Goal: Transaction & Acquisition: Purchase product/service

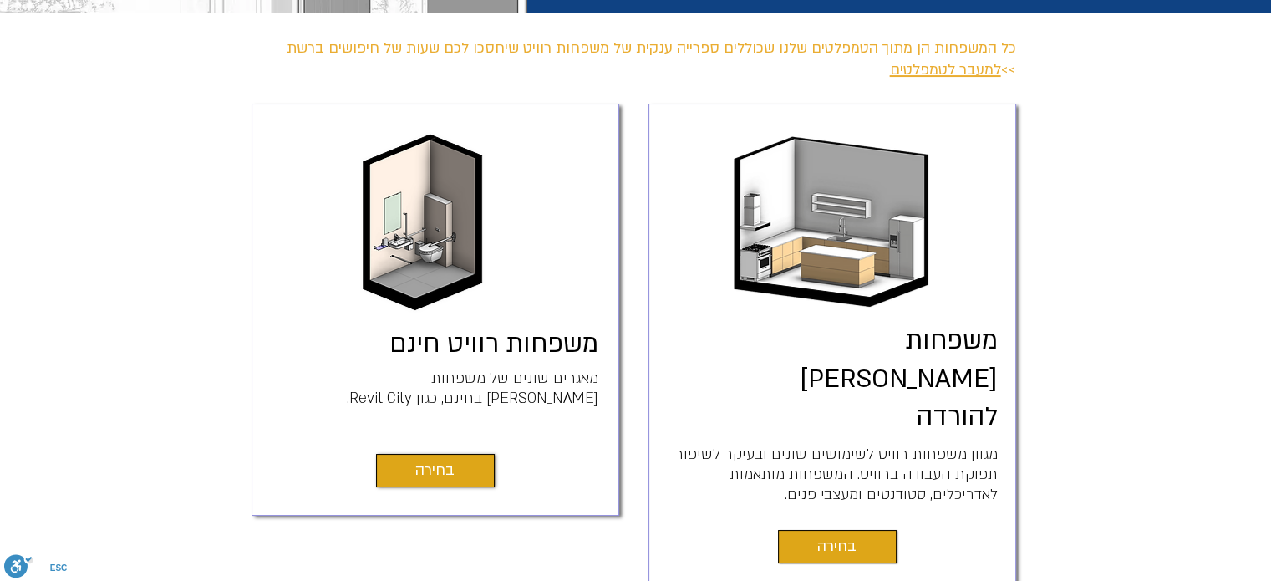
scroll to position [501, 0]
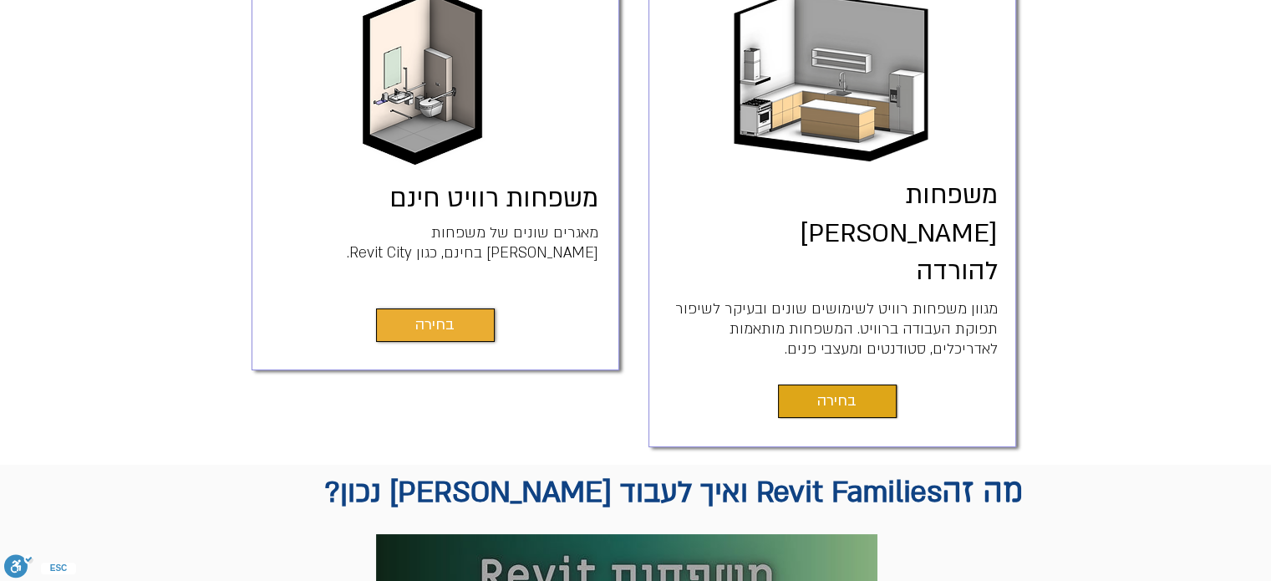
click at [434, 325] on span "בחירה" at bounding box center [434, 324] width 39 height 23
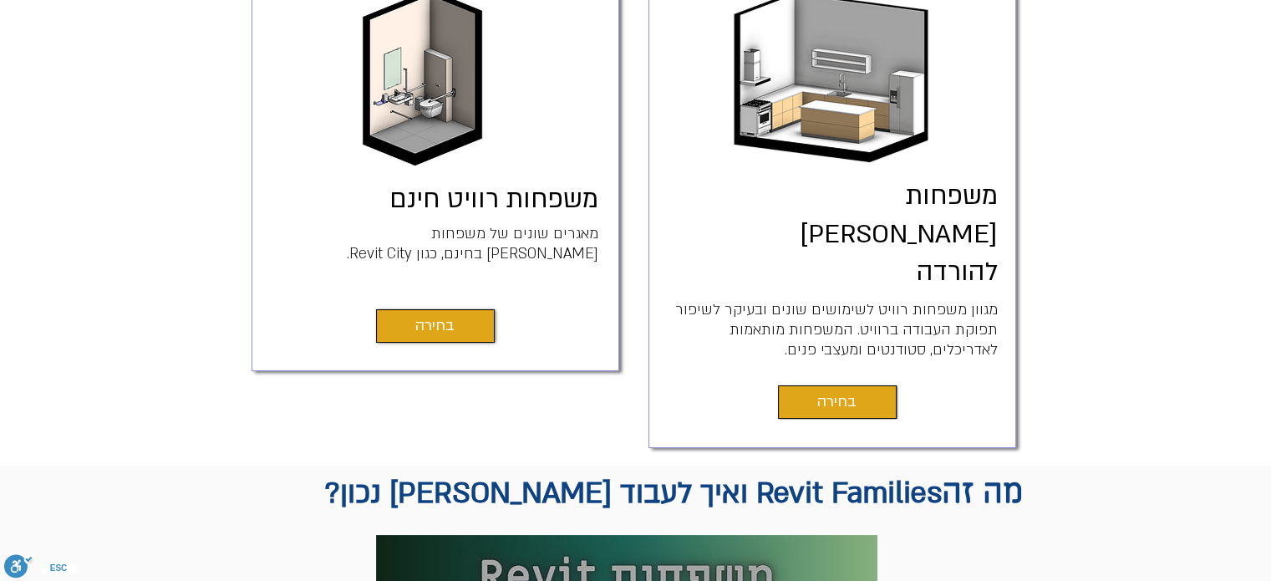
scroll to position [418, 0]
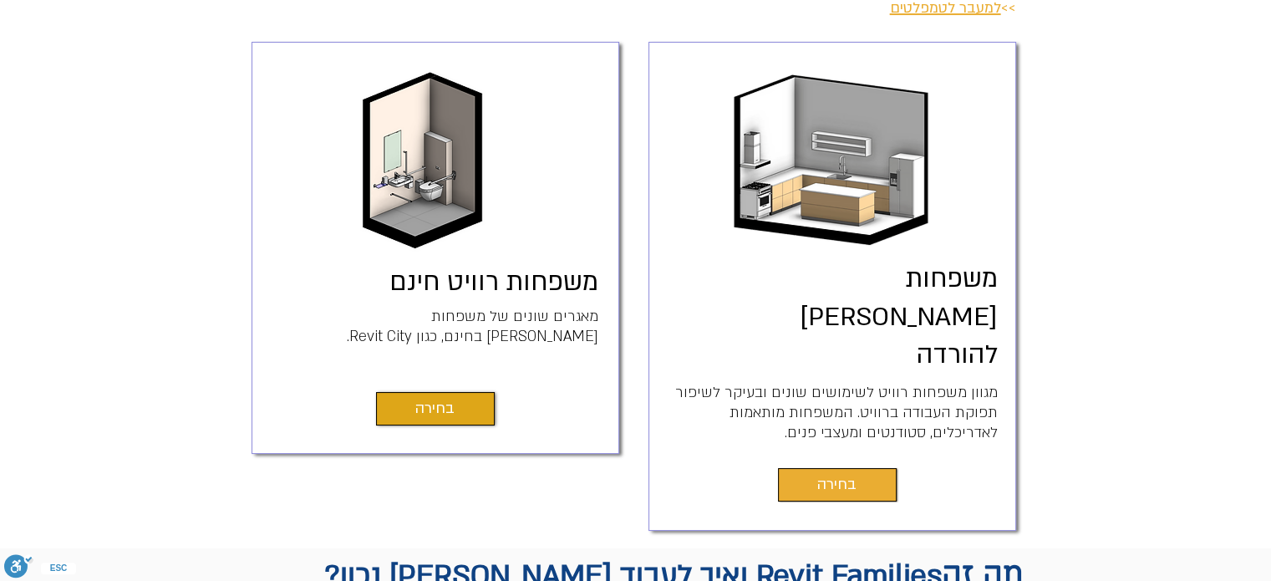
click at [847, 473] on span "בחירה" at bounding box center [836, 484] width 39 height 23
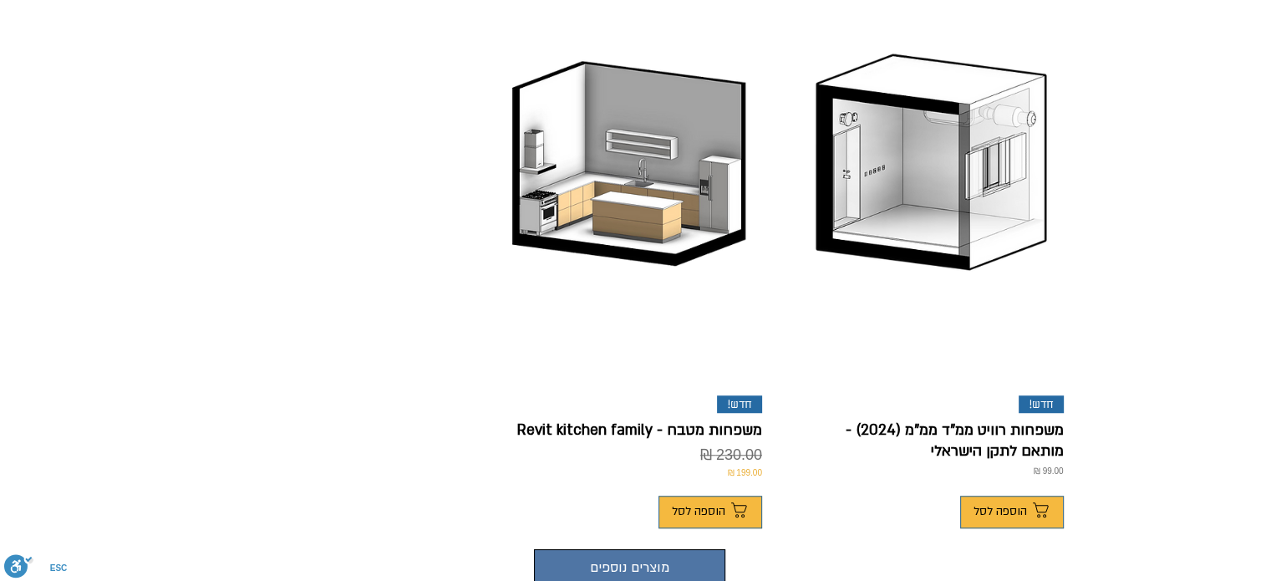
scroll to position [1086, 0]
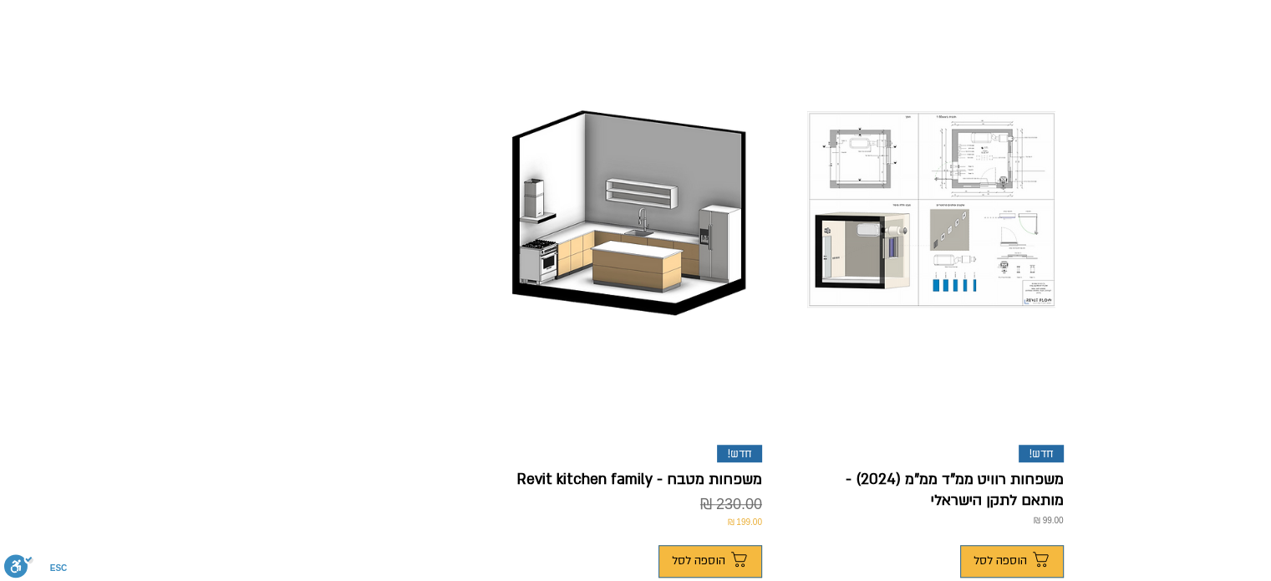
click at [933, 147] on img "Product Gallery" at bounding box center [931, 209] width 248 height 196
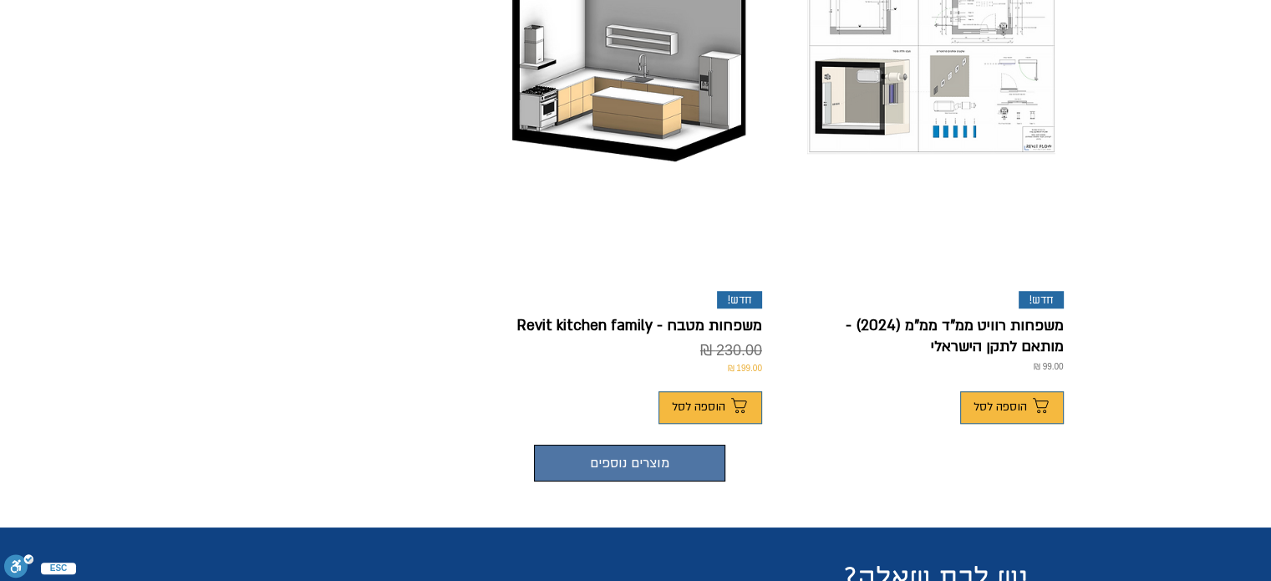
scroll to position [1254, 0]
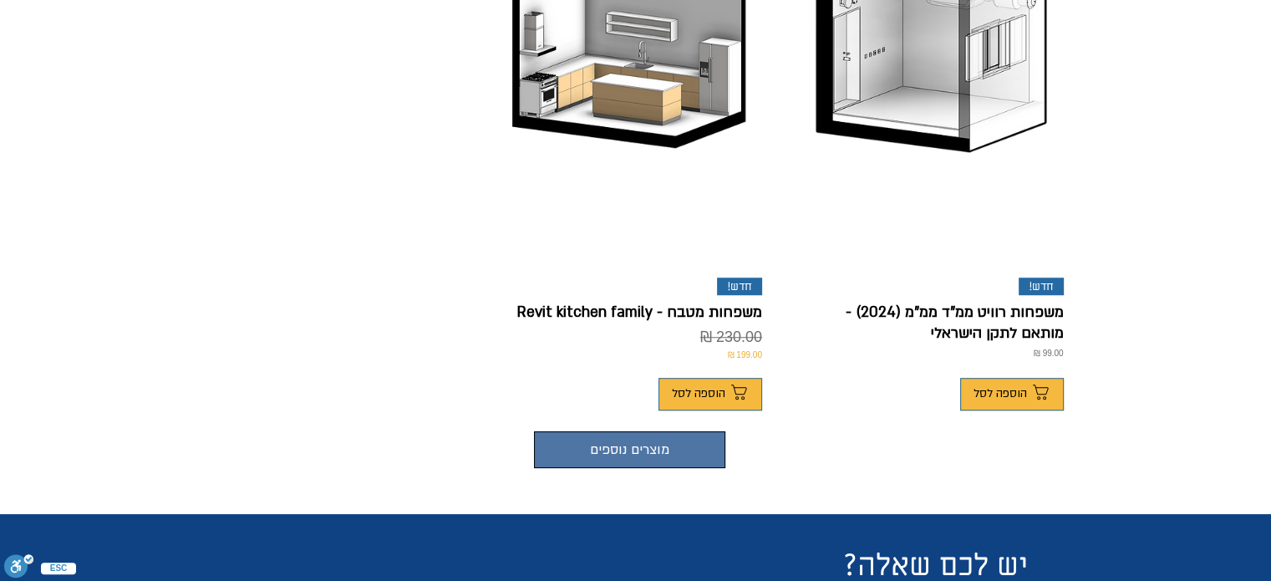
click at [972, 302] on p "משפחות רוויט ממ"ד ממ"מ (2024) - מותאם לתקן הישראלי" at bounding box center [931, 323] width 265 height 42
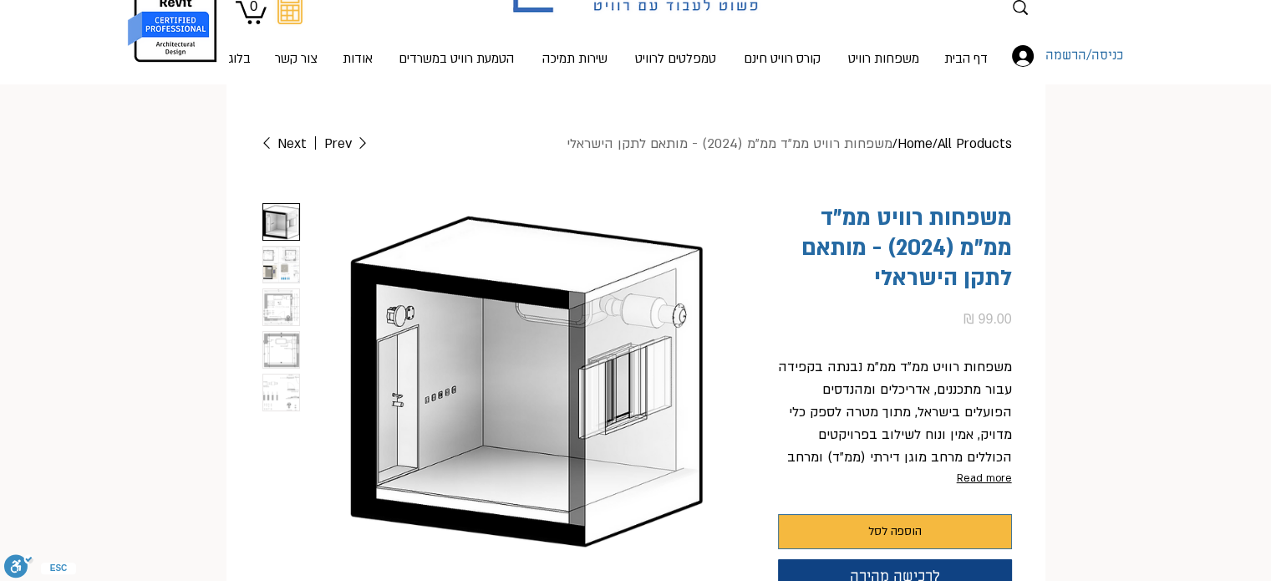
scroll to position [84, 0]
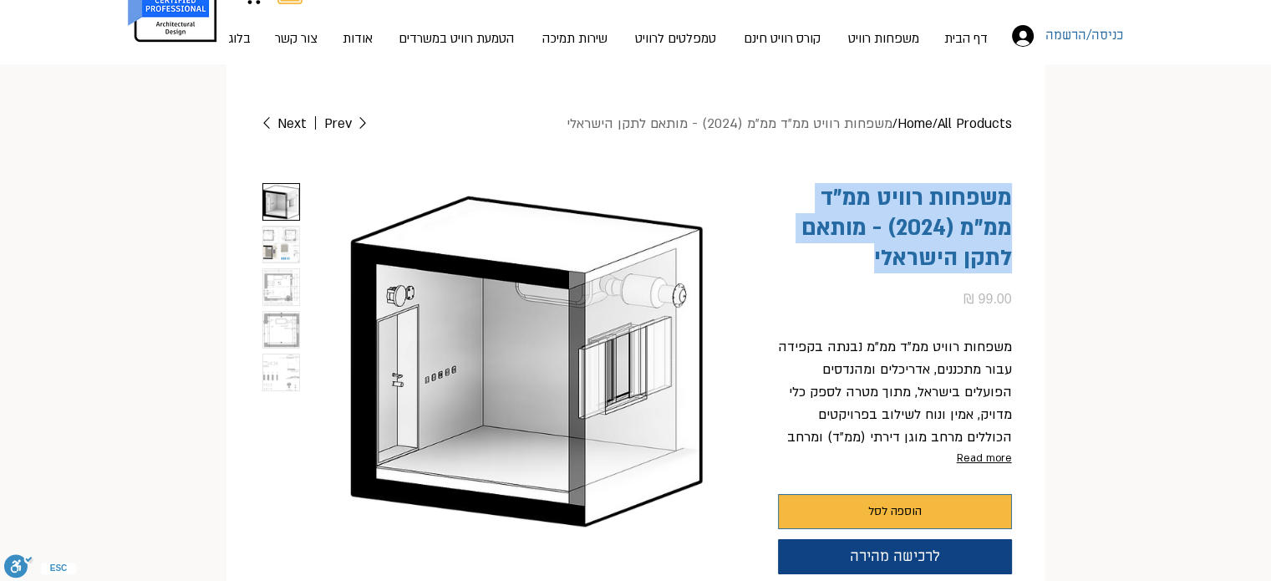
drag, startPoint x: 872, startPoint y: 257, endPoint x: 1011, endPoint y: 186, distance: 155.9
click at [1011, 186] on div "Home / All Products / משפחות רוויט ממ"ד ממ"מ (2024) - מותאם לתקן הישראלי Prev N…" at bounding box center [635, 380] width 819 height 565
copy h1 "משפחות רוויט ממ"ד ממ"מ (2024) - מותאם לתקן הישראלי"
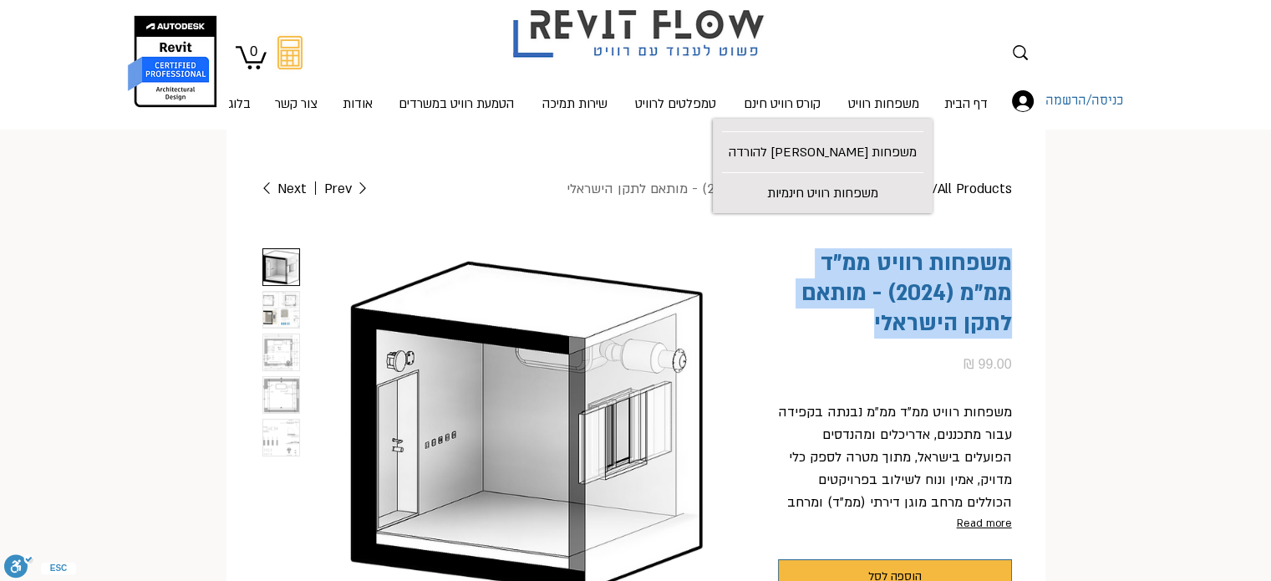
scroll to position [0, 0]
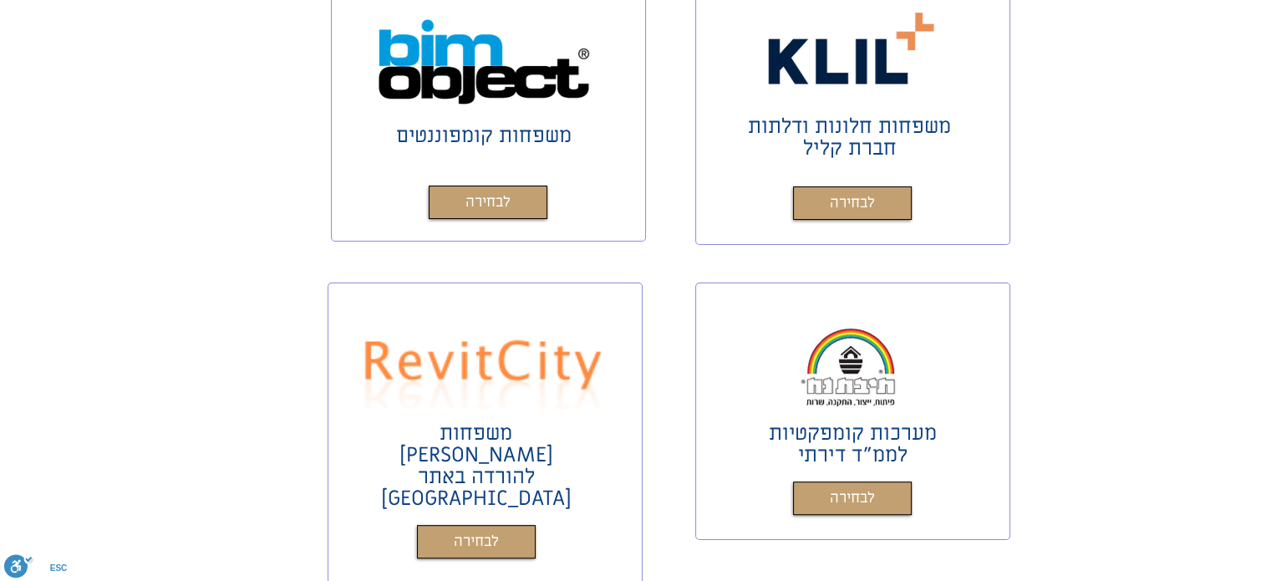
scroll to position [836, 0]
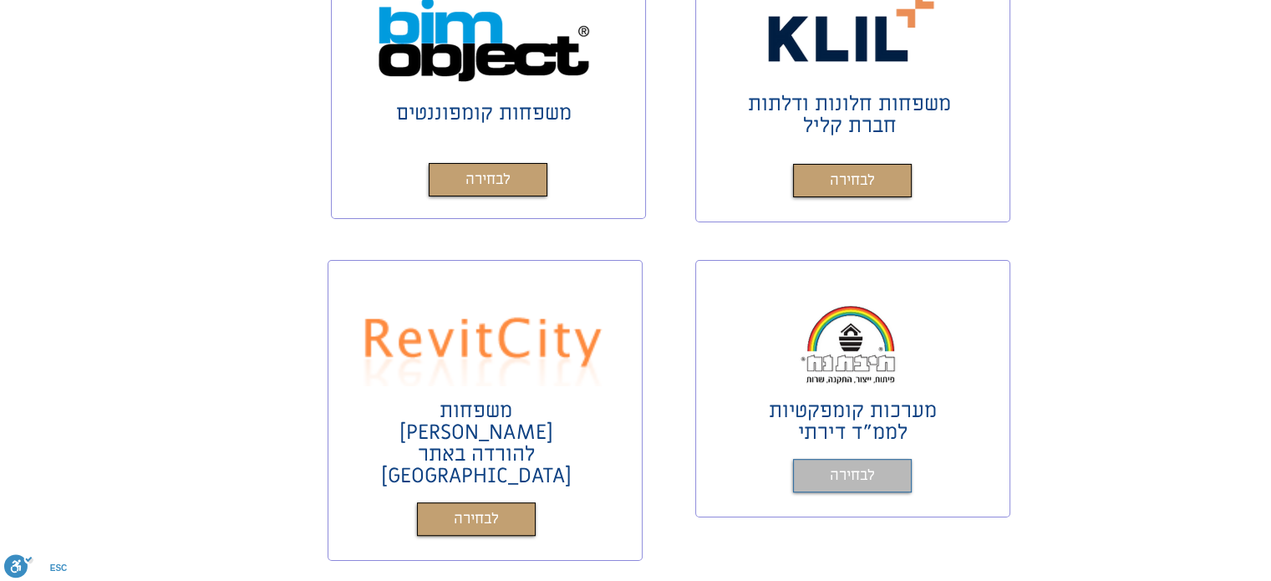
click at [860, 478] on span "לבחירה" at bounding box center [852, 476] width 45 height 24
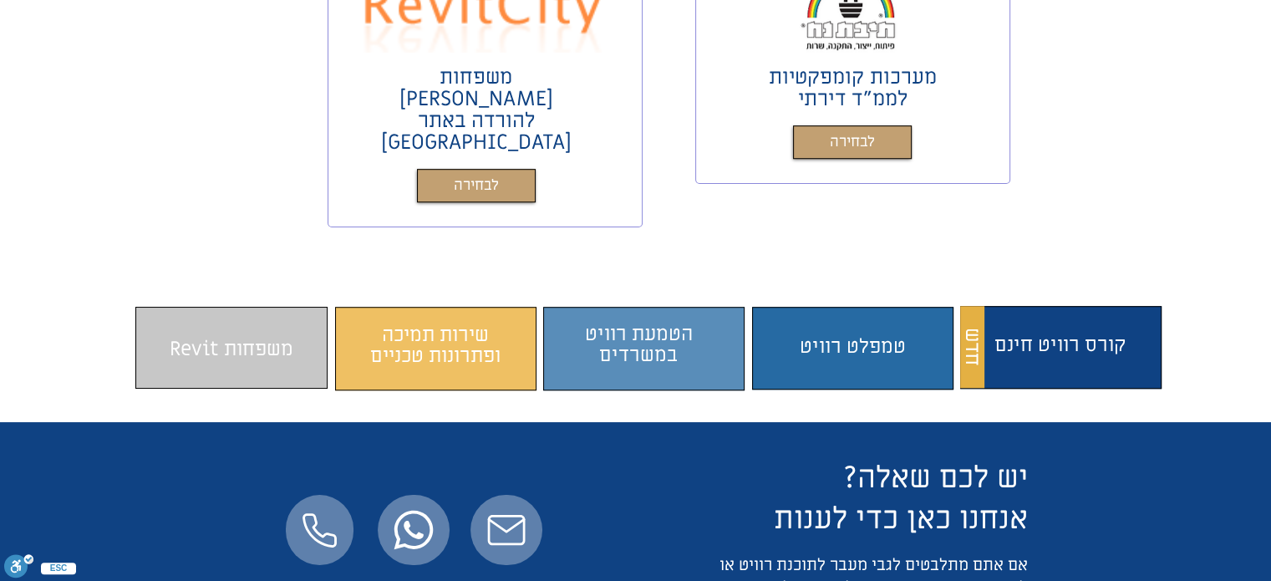
scroll to position [1170, 0]
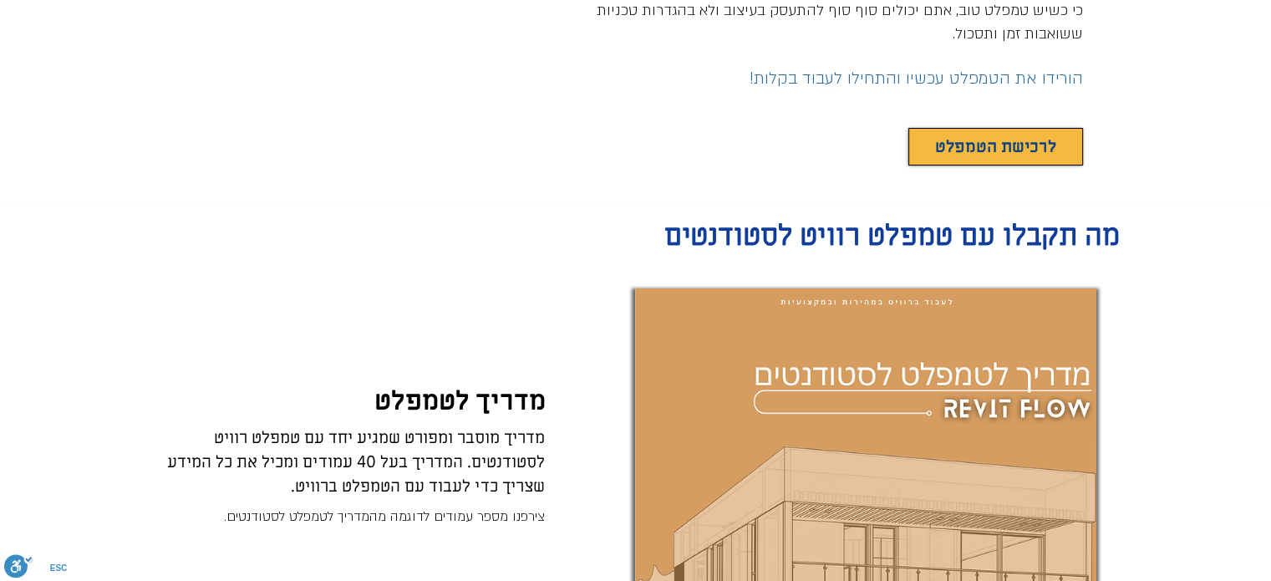
scroll to position [752, 0]
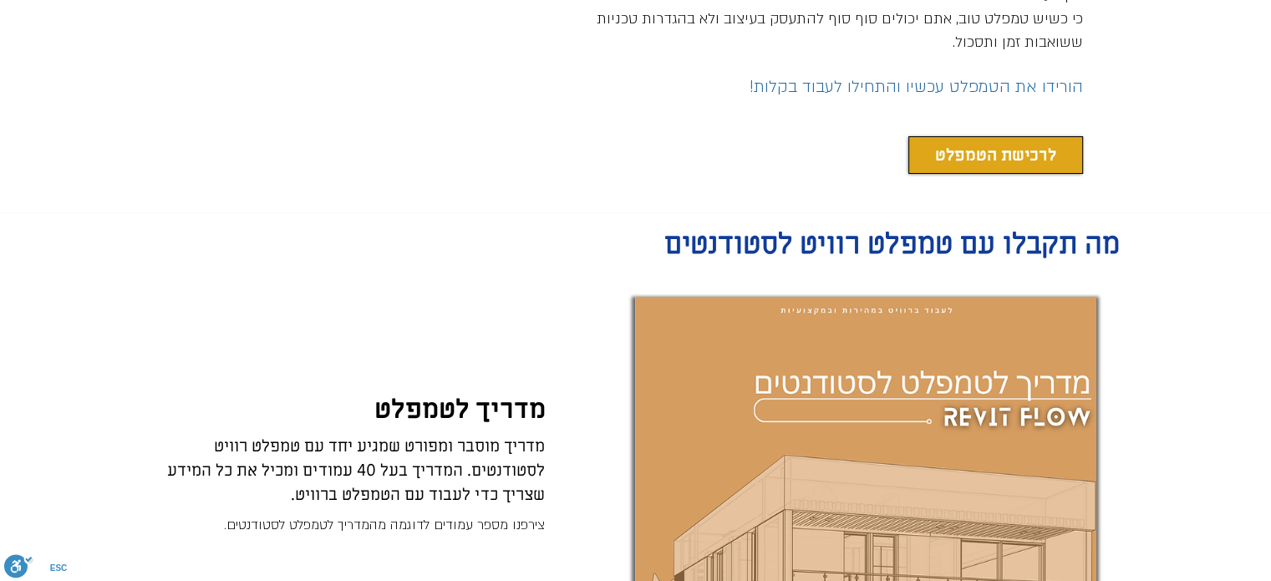
click at [959, 144] on span "לרכישת הטמפלט" at bounding box center [995, 155] width 121 height 23
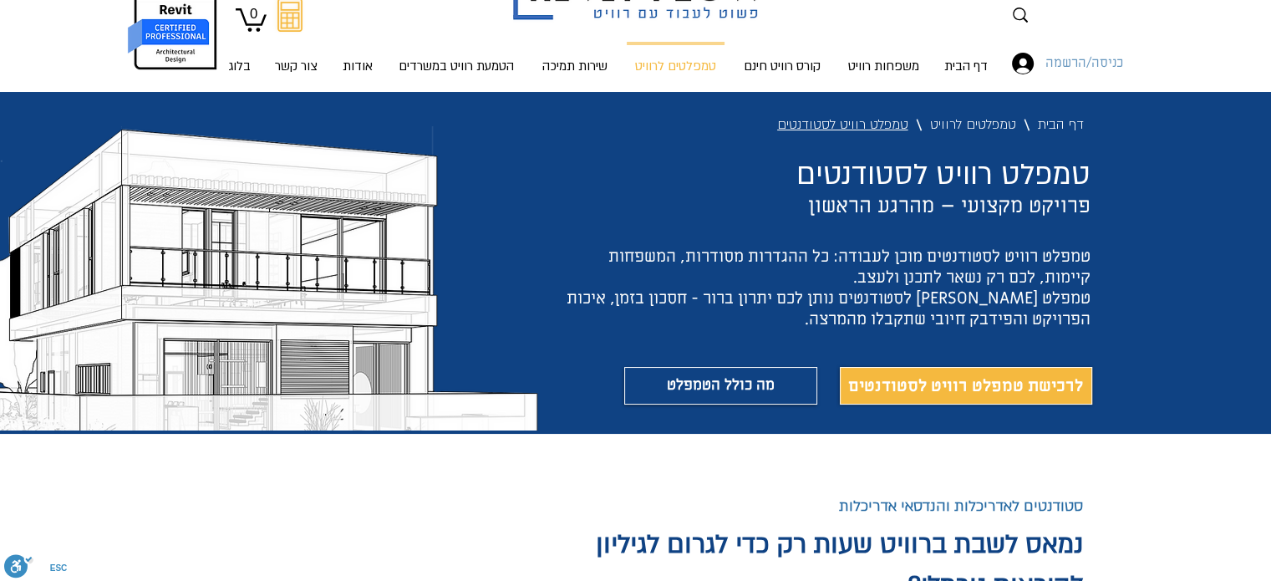
scroll to position [0, 0]
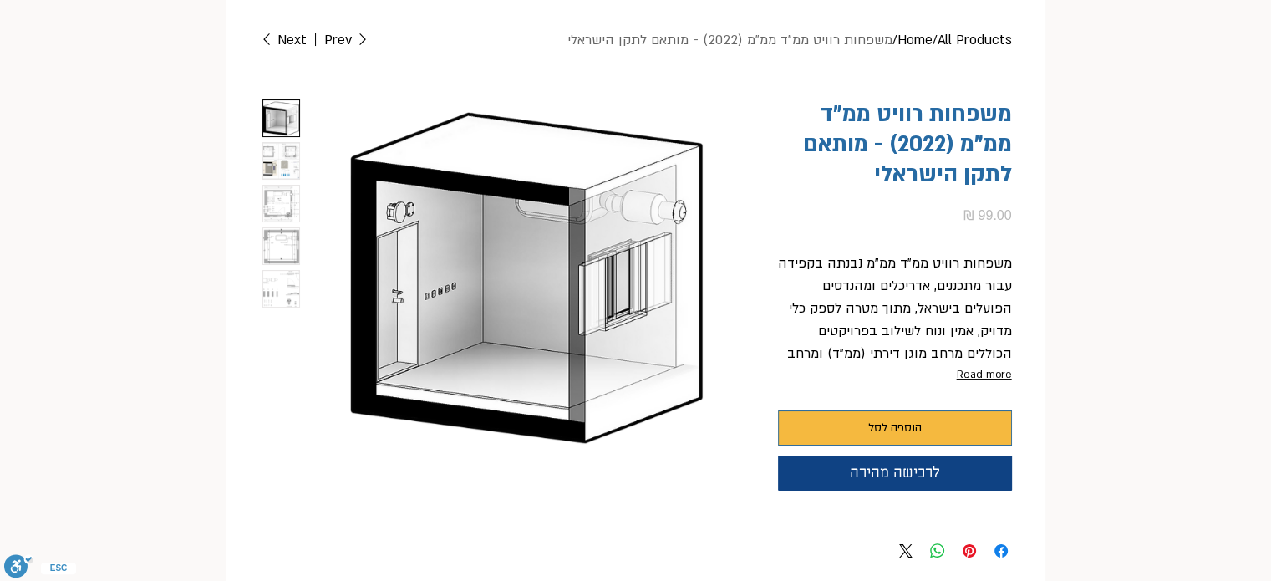
scroll to position [0, 53]
click at [301, 237] on div "main content" at bounding box center [281, 275] width 44 height 358
click at [290, 250] on img "4 / 5" at bounding box center [281, 246] width 36 height 36
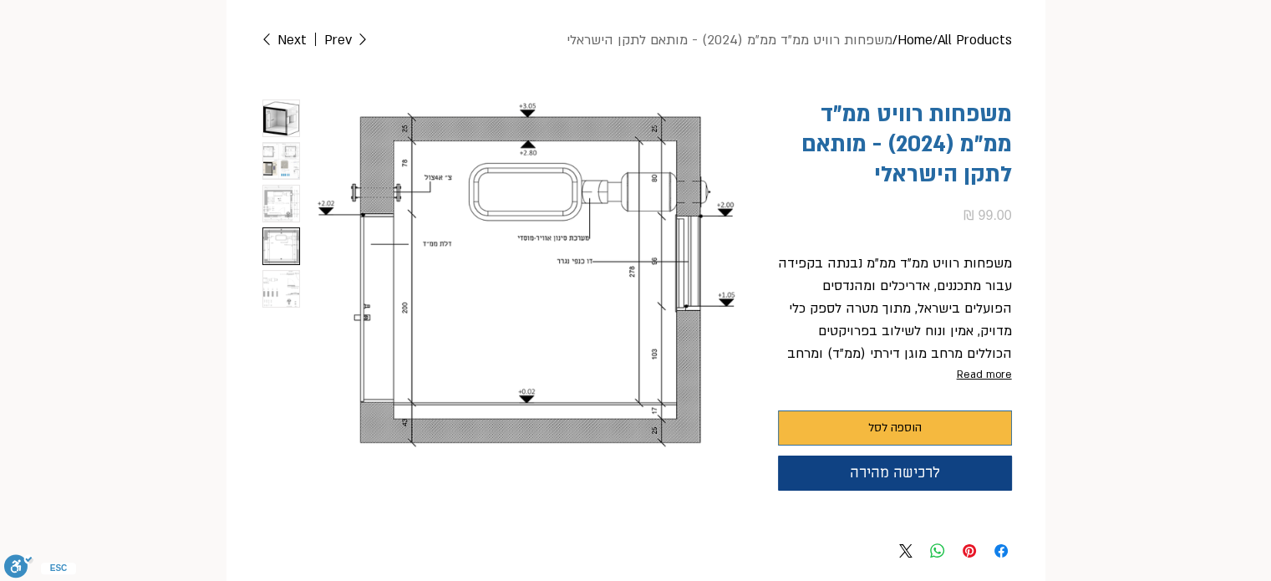
click at [279, 209] on img "3 / 5" at bounding box center [281, 204] width 36 height 36
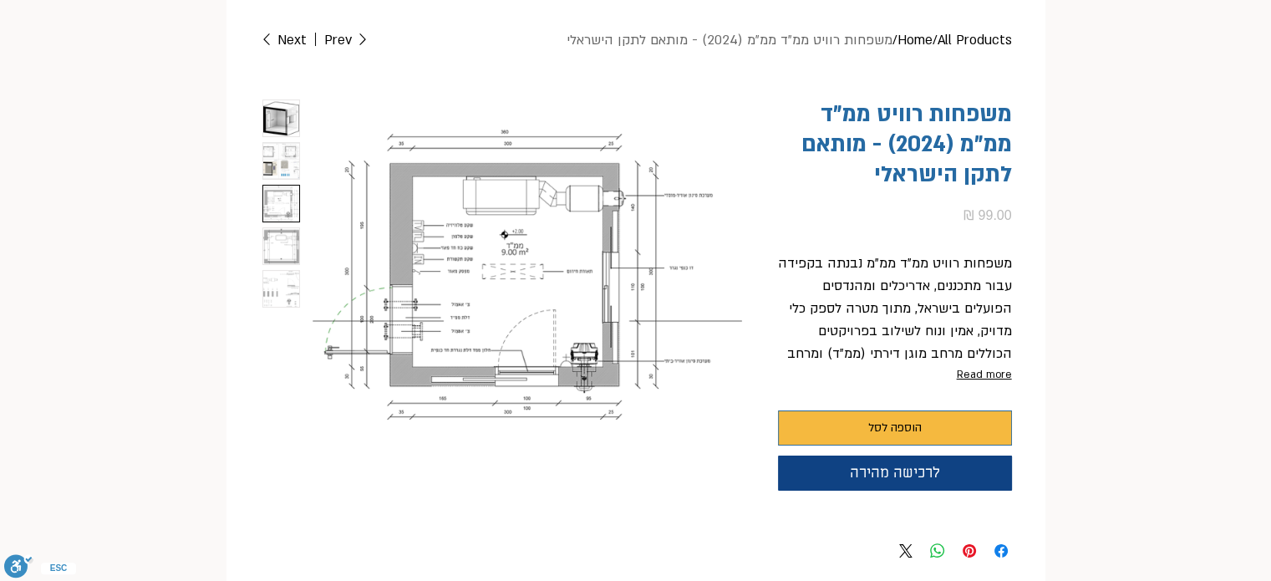
click at [282, 147] on img "2 / 5" at bounding box center [281, 161] width 36 height 36
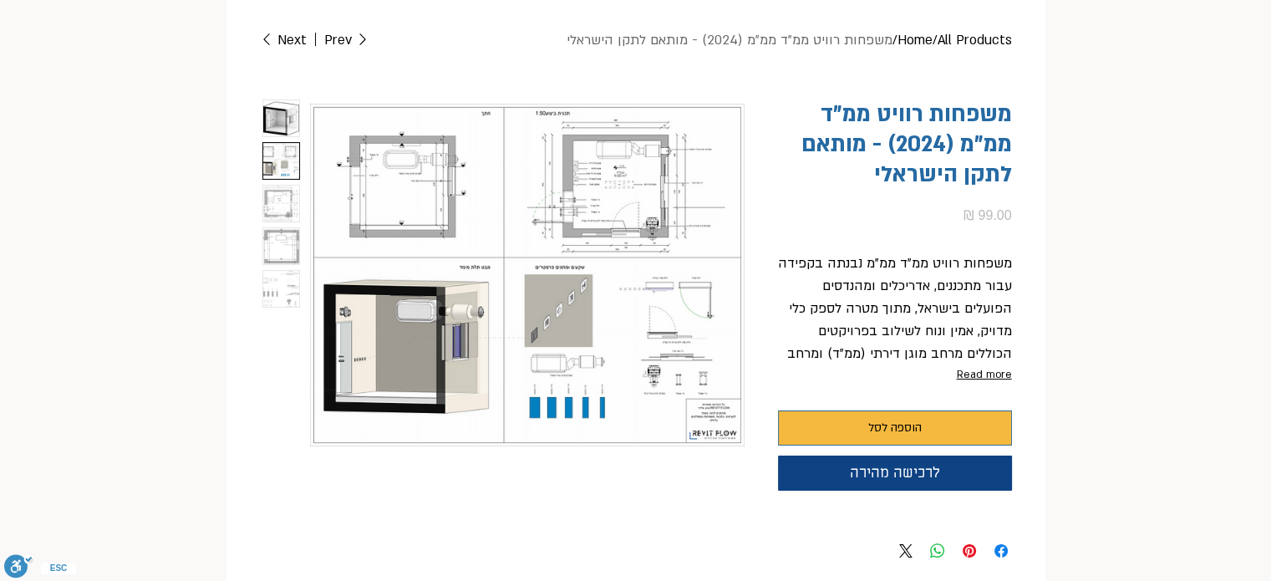
click at [272, 122] on img "1 / 5" at bounding box center [281, 118] width 36 height 36
